Goal: Ask a question

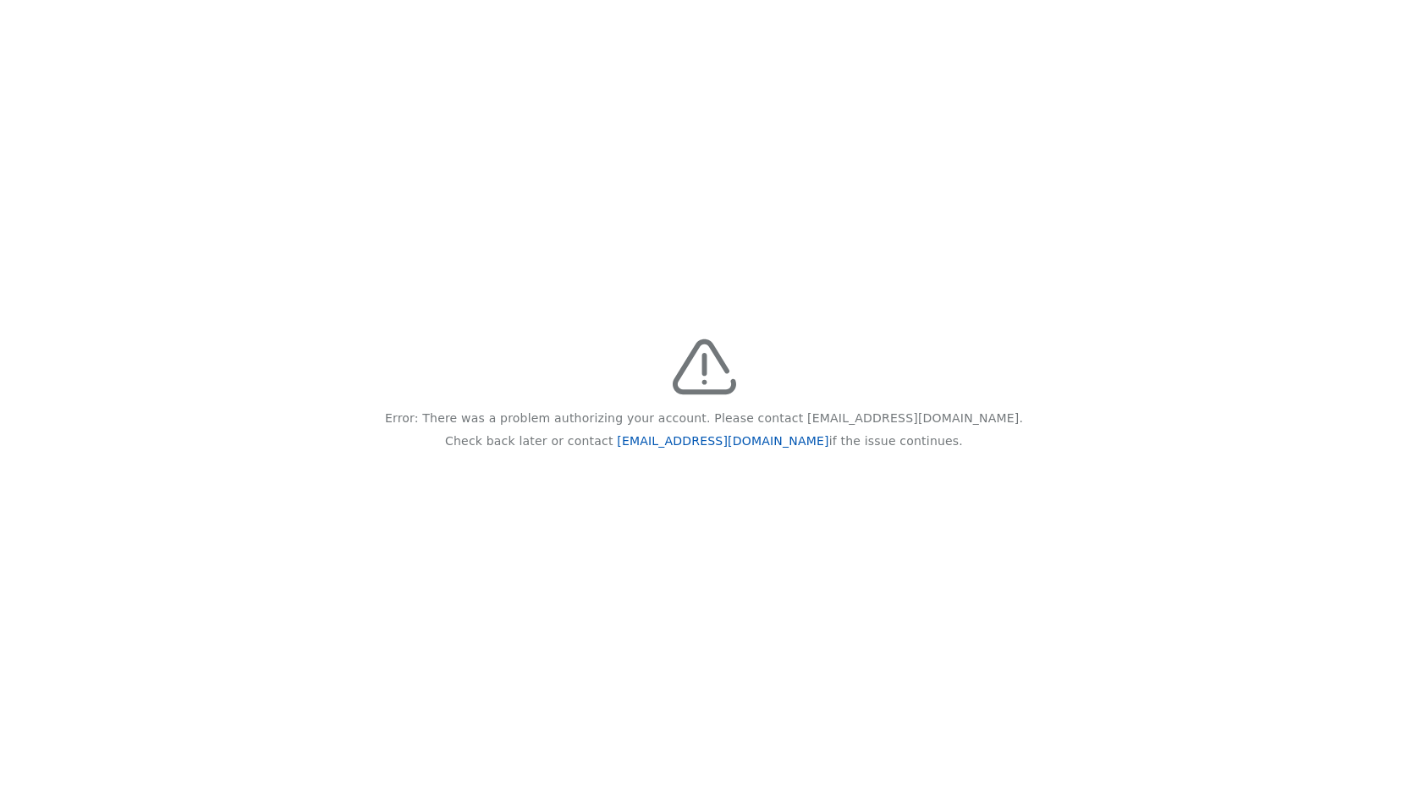
click at [686, 443] on link "[EMAIL_ADDRESS][DOMAIN_NAME]" at bounding box center [723, 441] width 212 height 14
